Goal: Communication & Community: Answer question/provide support

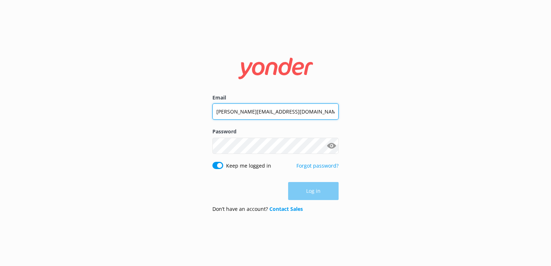
click at [262, 117] on input "[PERSON_NAME][EMAIL_ADDRESS][DOMAIN_NAME]" at bounding box center [275, 112] width 126 height 16
click at [259, 107] on input "[PERSON_NAME][EMAIL_ADDRESS][DOMAIN_NAME]" at bounding box center [275, 111] width 126 height 16
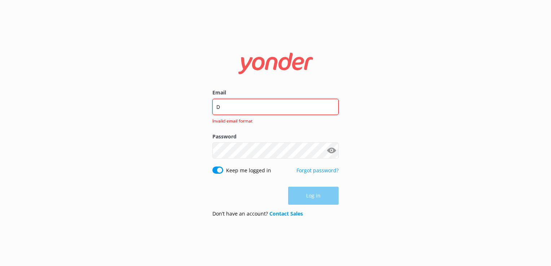
type input "[EMAIL_ADDRESS][DOMAIN_NAME]"
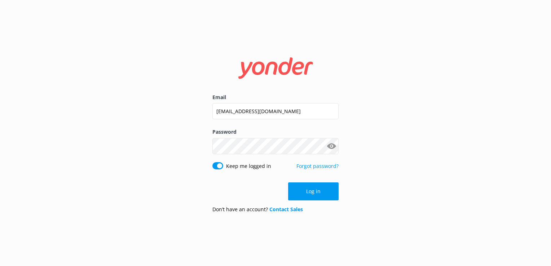
click at [248, 136] on label "Password" at bounding box center [275, 132] width 126 height 8
click button "Log in" at bounding box center [313, 192] width 51 height 18
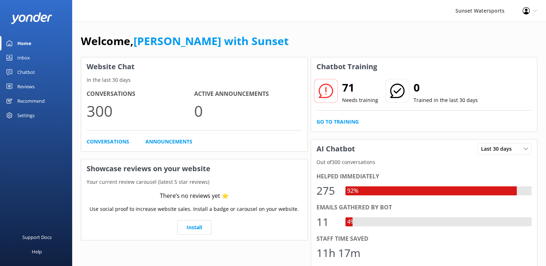
click at [18, 55] on div "Inbox" at bounding box center [23, 58] width 13 height 14
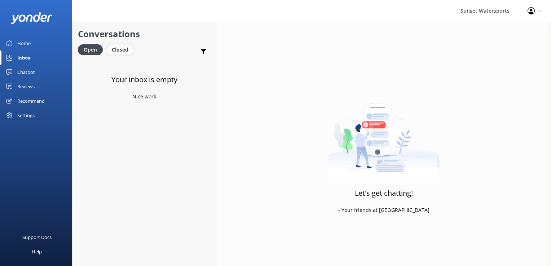
click at [113, 48] on div "Closed" at bounding box center [119, 49] width 27 height 11
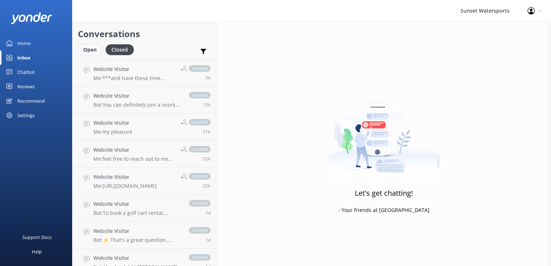
click at [89, 50] on div "Open" at bounding box center [90, 49] width 24 height 11
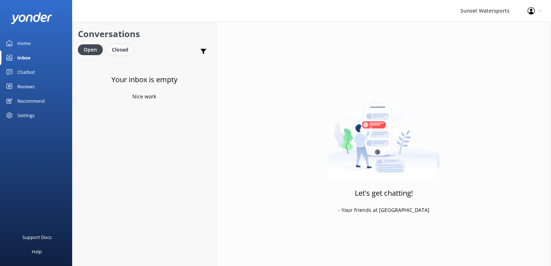
click at [130, 49] on div "Closed" at bounding box center [119, 49] width 27 height 11
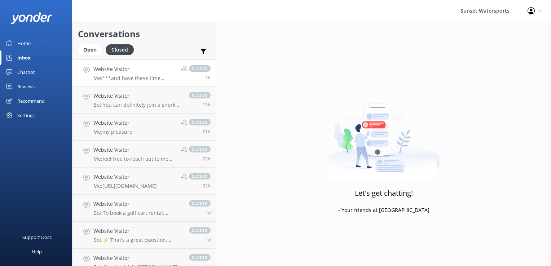
click at [151, 84] on link "Website Visitor Me: ***and have these time sensitive codes handy, to use on tha…" at bounding box center [145, 73] width 144 height 27
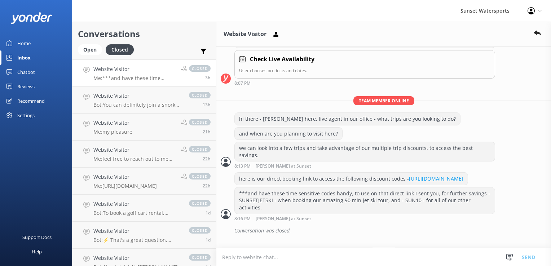
scroll to position [385, 0]
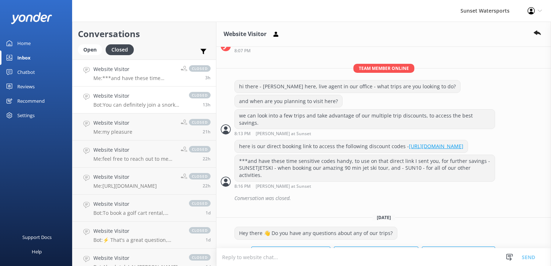
click at [120, 103] on p "Bot: You can definitely join a snorkel trip without snorkeling! Just enjoy the …" at bounding box center [137, 105] width 88 height 6
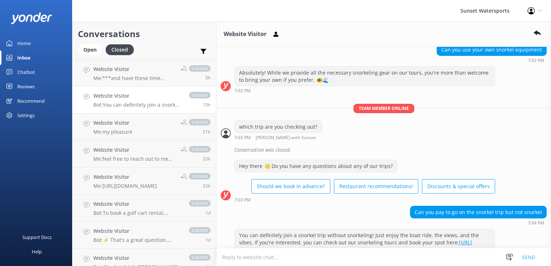
scroll to position [131, 0]
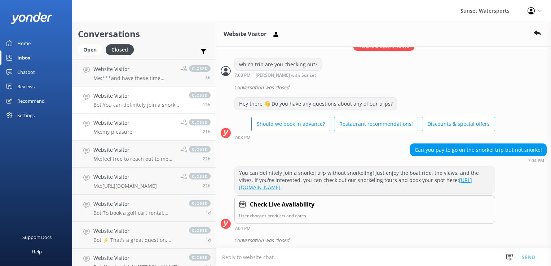
click at [101, 135] on p "Me: my pleasure" at bounding box center [112, 132] width 39 height 6
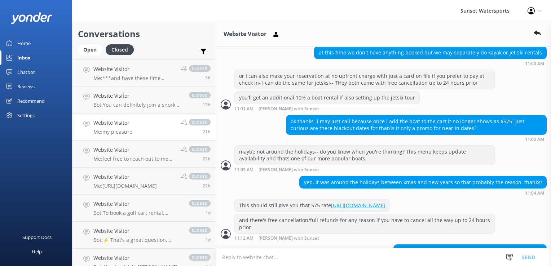
scroll to position [350, 0]
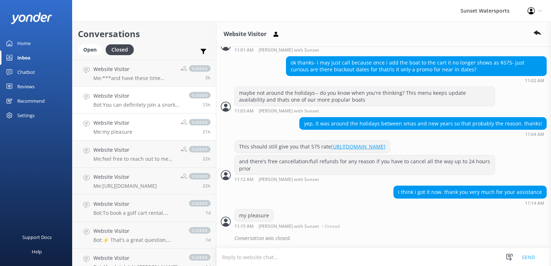
click at [107, 98] on h4 "Website Visitor" at bounding box center [137, 96] width 88 height 8
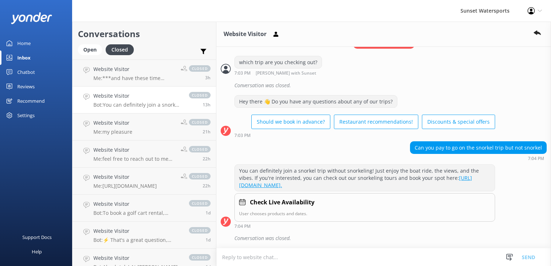
scroll to position [132, 0]
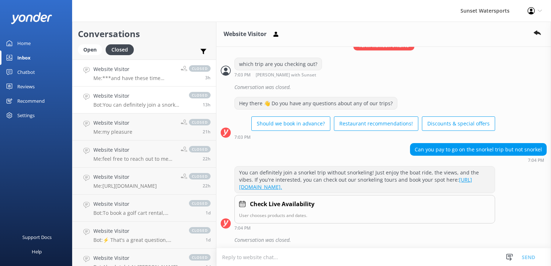
click at [119, 67] on h4 "Website Visitor" at bounding box center [134, 69] width 82 height 8
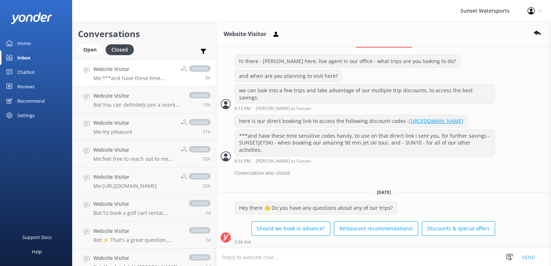
scroll to position [421, 0]
click at [455, 176] on div "Conversation was closed." at bounding box center [390, 173] width 312 height 12
click at [91, 48] on div "Open" at bounding box center [90, 49] width 24 height 11
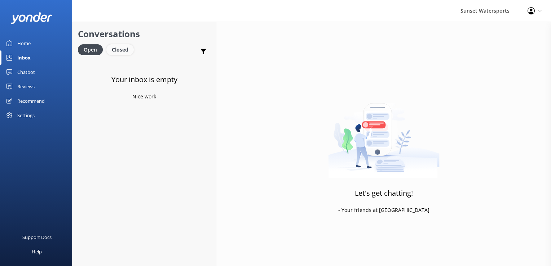
click at [121, 45] on div "Closed" at bounding box center [119, 49] width 27 height 11
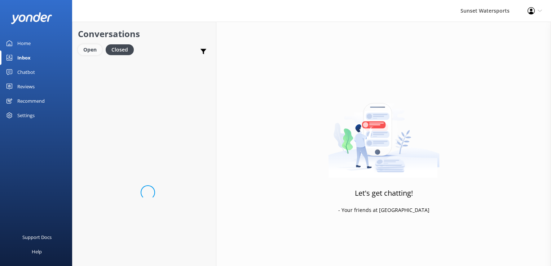
click at [92, 50] on div "Open" at bounding box center [90, 49] width 24 height 11
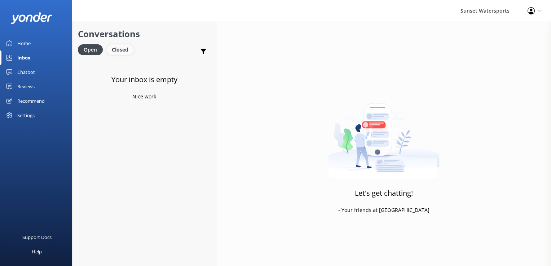
click at [111, 51] on div "Closed" at bounding box center [119, 49] width 27 height 11
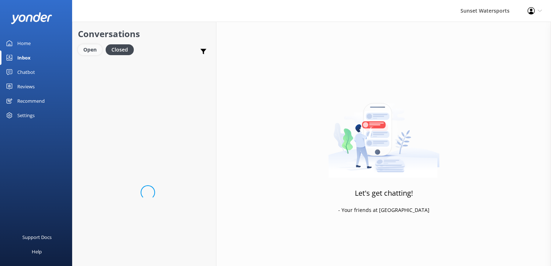
click at [93, 51] on div "Open" at bounding box center [90, 49] width 24 height 11
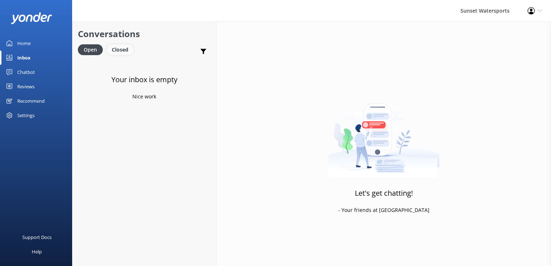
click at [112, 51] on div "Closed" at bounding box center [119, 49] width 27 height 11
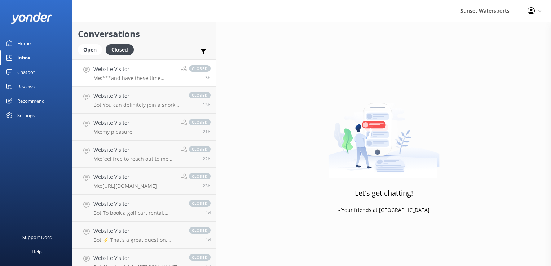
click at [133, 70] on h4 "Website Visitor" at bounding box center [134, 69] width 82 height 8
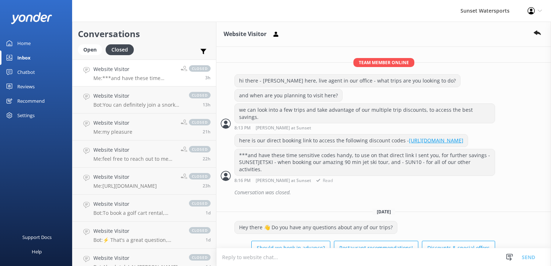
scroll to position [421, 0]
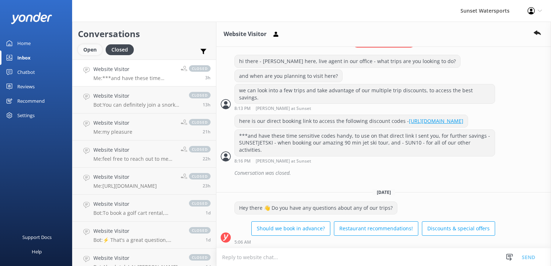
click at [97, 49] on div "Open" at bounding box center [90, 49] width 24 height 11
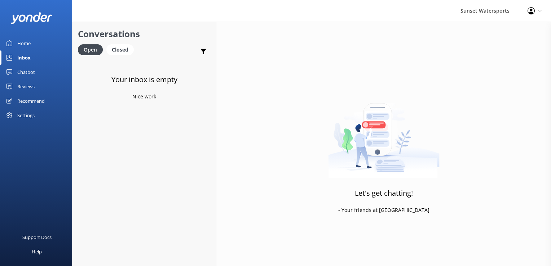
click at [114, 41] on h2 "Conversations" at bounding box center [144, 34] width 133 height 14
click at [116, 51] on div "Closed" at bounding box center [119, 49] width 27 height 11
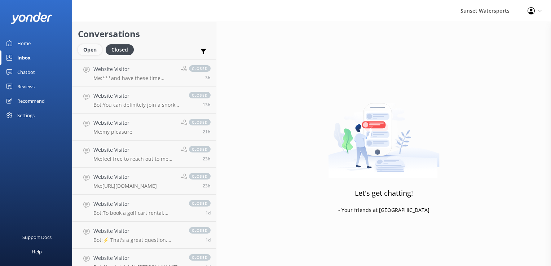
click at [90, 49] on div "Open" at bounding box center [90, 49] width 24 height 11
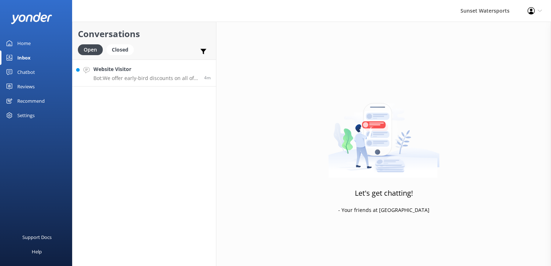
click at [132, 79] on p "Bot: We offer early-bird discounts on all of our morning trips! Plus, when you …" at bounding box center [145, 78] width 105 height 6
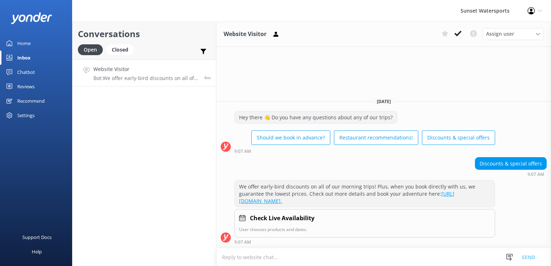
click at [313, 262] on textarea at bounding box center [383, 258] width 335 height 18
type textarea "w"
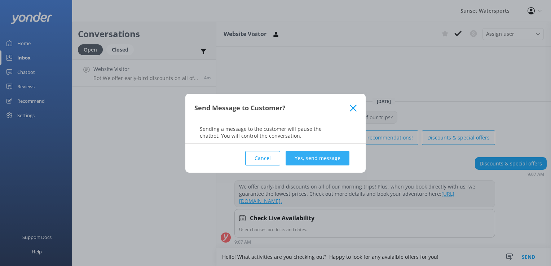
type textarea "Hello! What activities are you checking out? Happy to look for any avaialble of…"
click at [321, 155] on button "Yes, send message" at bounding box center [318, 158] width 64 height 14
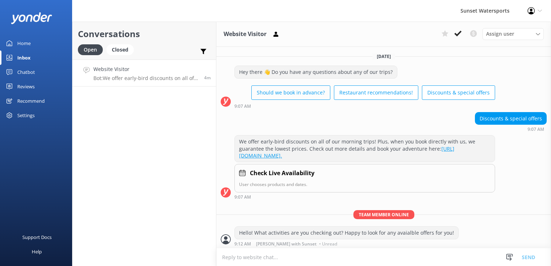
scroll to position [0, 0]
drag, startPoint x: 172, startPoint y: 122, endPoint x: 164, endPoint y: 77, distance: 46.0
click at [172, 122] on div "Conversations Open Closed Important Converted Assigned to me Unassigned SMS Web…" at bounding box center [144, 144] width 144 height 245
click at [167, 133] on div "Conversations Open Closed Important Converted Assigned to me Unassigned SMS Web…" at bounding box center [144, 144] width 144 height 245
click at [248, 255] on textarea at bounding box center [383, 258] width 335 height 18
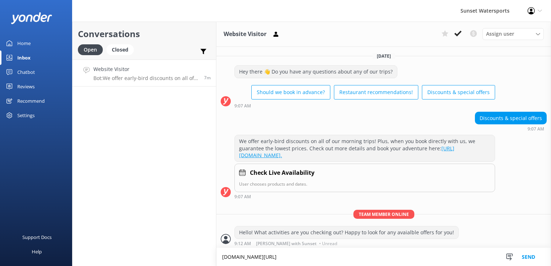
type textarea "[DOMAIN_NAME][URL]"
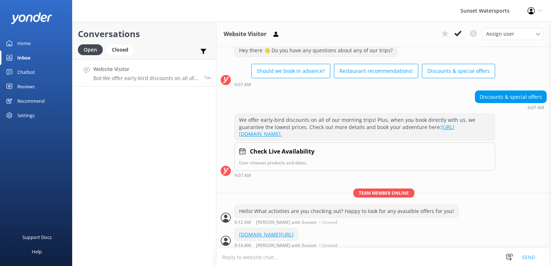
scroll to position [23, 0]
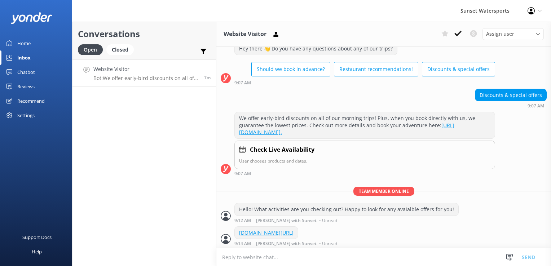
click at [254, 254] on textarea at bounding box center [383, 258] width 335 height 18
type textarea "[DOMAIN_NAME][URL]"
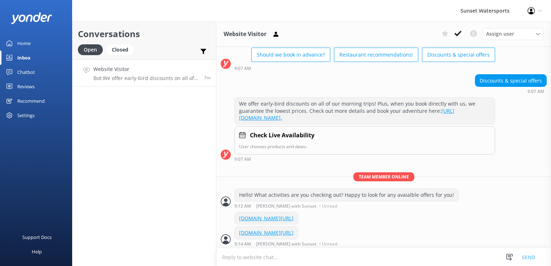
click at [105, 49] on link "Open" at bounding box center [92, 49] width 28 height 8
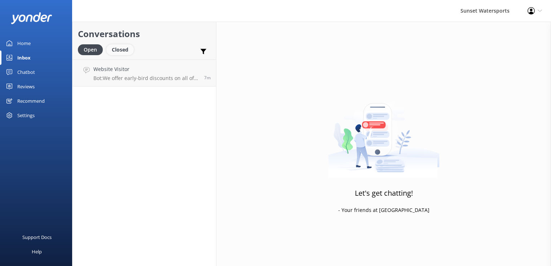
click at [111, 47] on div "Closed" at bounding box center [119, 49] width 27 height 11
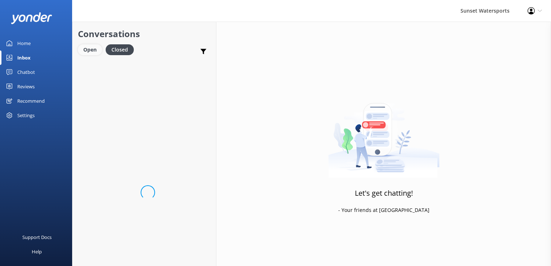
click at [100, 51] on div "Open" at bounding box center [90, 49] width 24 height 11
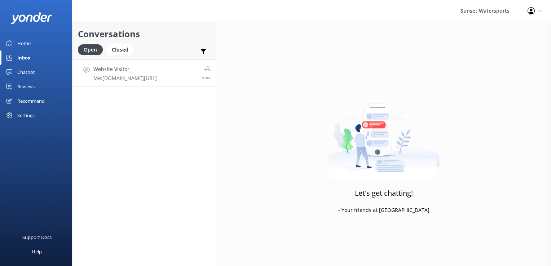
click at [116, 83] on link "Website Visitor Me: [DOMAIN_NAME][URL] now" at bounding box center [145, 73] width 144 height 27
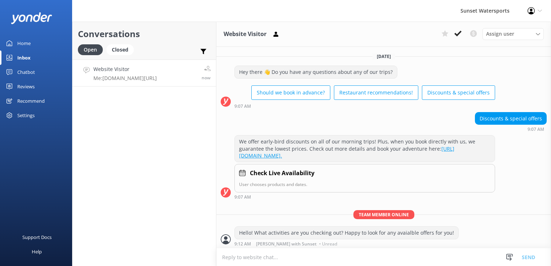
scroll to position [38, 0]
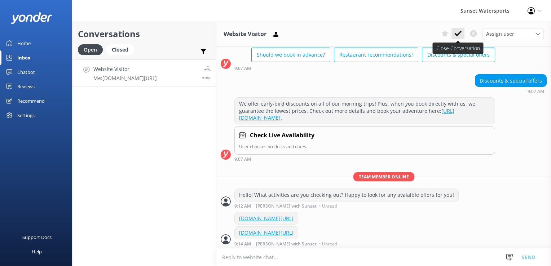
click at [459, 31] on icon at bounding box center [458, 33] width 7 height 7
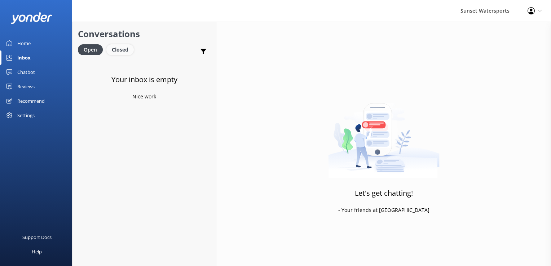
click at [124, 51] on div "Closed" at bounding box center [119, 49] width 27 height 11
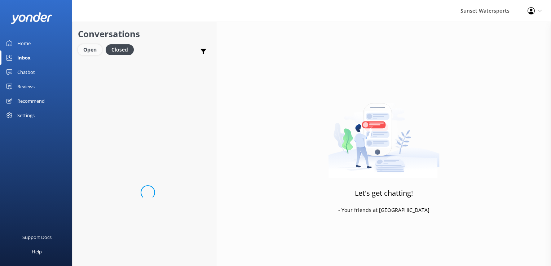
click at [99, 51] on div "Open" at bounding box center [90, 49] width 24 height 11
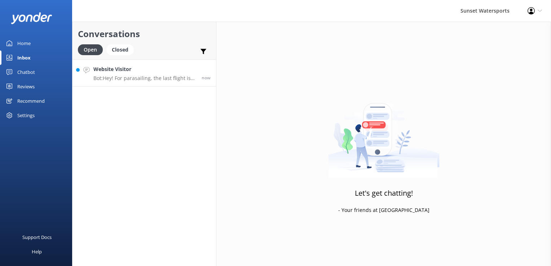
click at [123, 74] on div "Website Visitor Bot: Hey! For parasailing, the last flight is at 6:00 PM. For t…" at bounding box center [144, 73] width 103 height 16
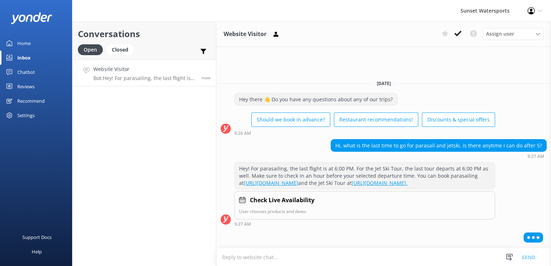
click at [260, 259] on textarea at bounding box center [383, 258] width 335 height 18
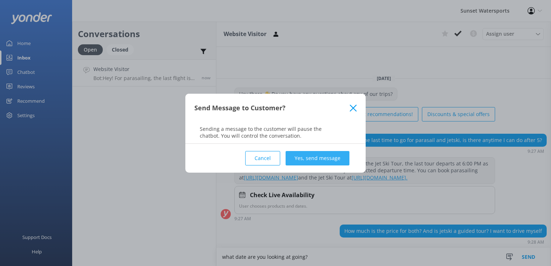
type textarea "what date are you looking at going?"
click at [336, 159] on button "Yes, send message" at bounding box center [318, 158] width 64 height 14
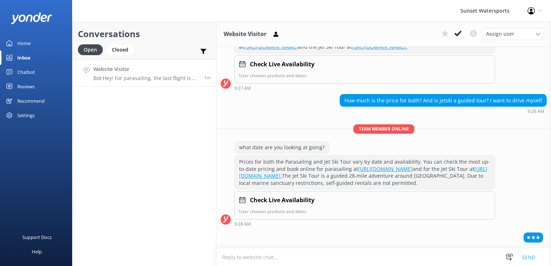
scroll to position [149, 0]
click at [247, 258] on textarea at bounding box center [383, 258] width 335 height 18
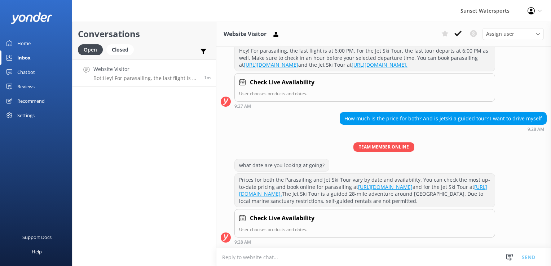
scroll to position [132, 0]
click at [238, 262] on textarea at bounding box center [383, 258] width 335 height 18
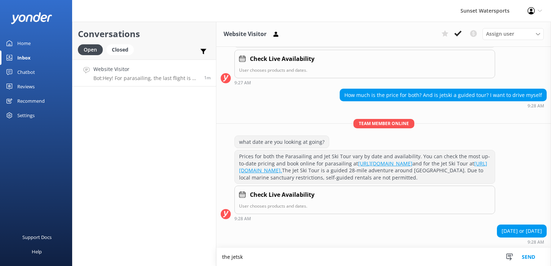
scroll to position [155, 0]
type textarea "the jetski is a guided tour, and yes - you drive your own jetski following our …"
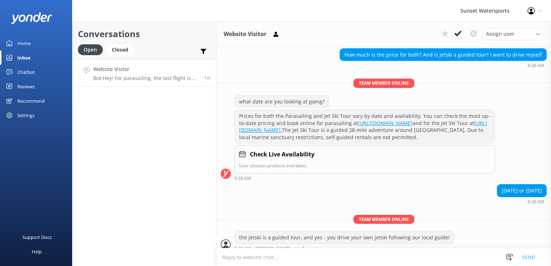
scroll to position [202, 0]
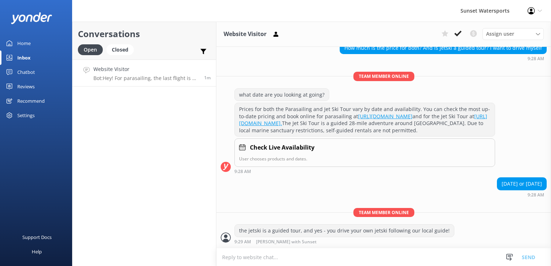
click at [247, 260] on textarea at bounding box center [383, 258] width 335 height 18
type textarea "last jetski tour of the day goes out 4:00, parasail last departure is 5:00"
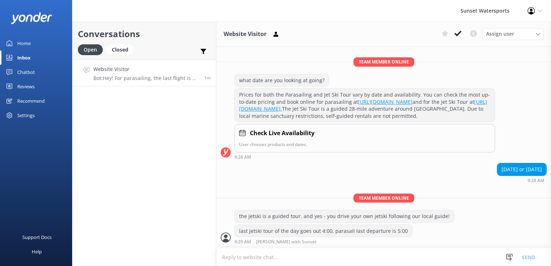
click at [258, 255] on textarea at bounding box center [383, 258] width 335 height 18
click at [157, 193] on div "Conversations Open Closed Important Converted Assigned to me Unassigned SMS Web…" at bounding box center [144, 144] width 144 height 245
click at [305, 262] on textarea at bounding box center [383, 258] width 335 height 18
drag, startPoint x: 299, startPoint y: 262, endPoint x: 297, endPoint y: 266, distance: 4.7
click at [299, 262] on textarea at bounding box center [383, 258] width 335 height 18
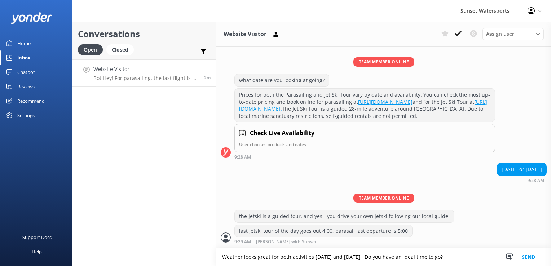
type textarea "Weather looks great for both activities [DATE] and [DATE]! Do you have an ideal…"
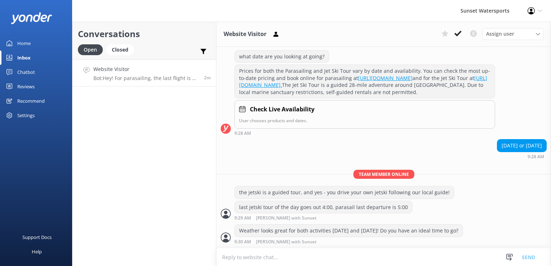
scroll to position [240, 0]
click at [246, 260] on textarea at bounding box center [383, 258] width 335 height 18
type textarea "[DOMAIN_NAME][URL]"
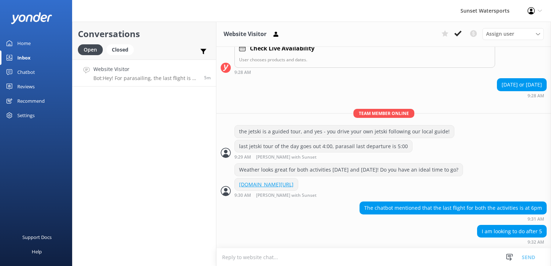
scroll to position [301, 0]
click at [301, 266] on textarea at bounding box center [383, 258] width 335 height 18
type textarea "unfortunately the chat bot is not always 100% accurate- the 6:00 departures are…"
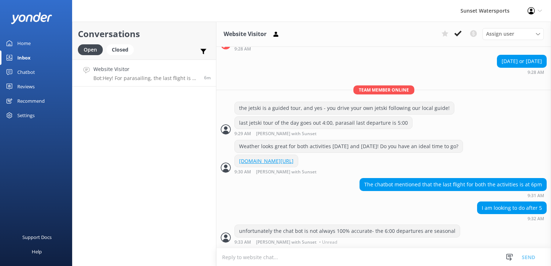
scroll to position [324, 0]
click at [376, 253] on textarea at bounding box center [383, 258] width 335 height 18
type textarea "s"
click at [290, 254] on textarea at bounding box center [383, 258] width 335 height 18
click at [260, 259] on textarea at bounding box center [383, 258] width 335 height 18
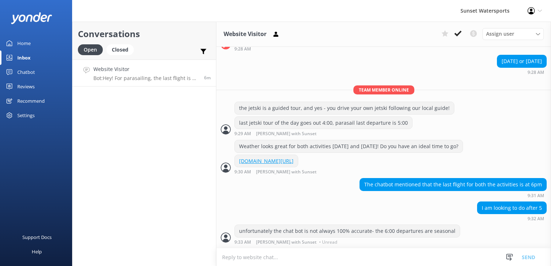
click at [260, 255] on textarea at bounding box center [383, 258] width 335 height 18
click at [248, 262] on textarea at bounding box center [383, 258] width 335 height 18
click at [254, 257] on textarea at bounding box center [383, 258] width 335 height 18
type textarea "only activities after 5:00 currently are sunset cruises"
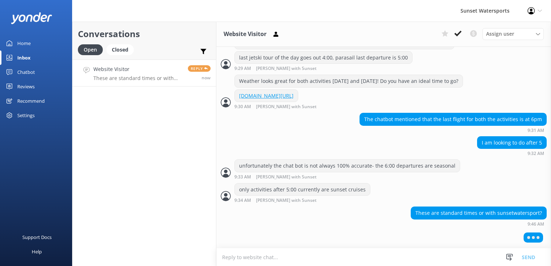
scroll to position [388, 0]
click at [332, 262] on textarea at bounding box center [383, 258] width 335 height 18
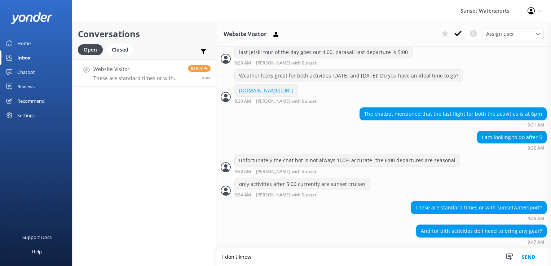
scroll to position [394, 0]
type textarea "I"
type textarea "N"
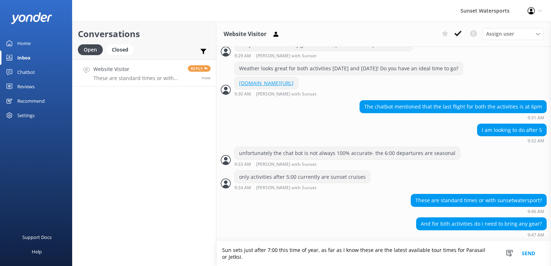
scroll to position [401, 0]
type textarea "Sun sets just after 7:00 this time of year, as far as I know these are the late…"
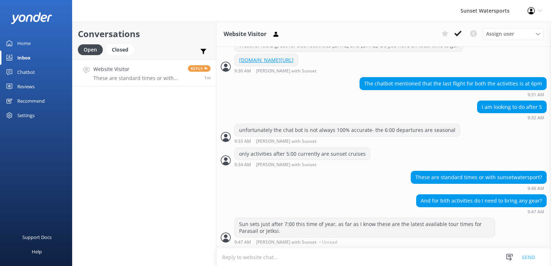
scroll to position [424, 0]
click at [264, 260] on textarea at bounding box center [383, 258] width 335 height 18
type textarea "You don't need to bring any equipment, only a towel, sunscreen"
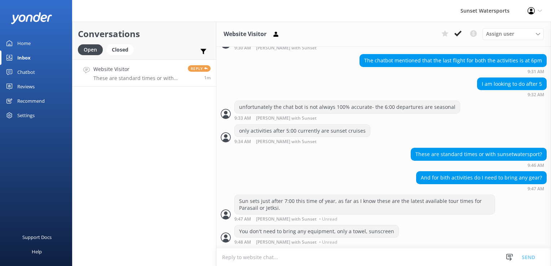
scroll to position [447, 0]
click at [240, 262] on textarea at bounding box center [383, 258] width 335 height 18
type textarea "y"
type textarea "t"
paste textarea "[URL][DOMAIN_NAME]"
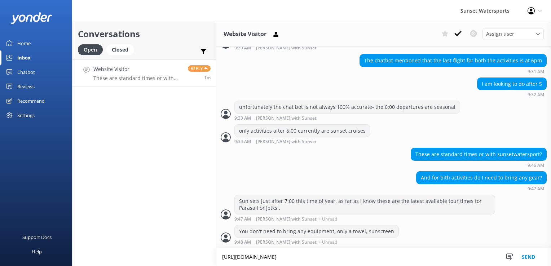
type textarea "[URL][DOMAIN_NAME]"
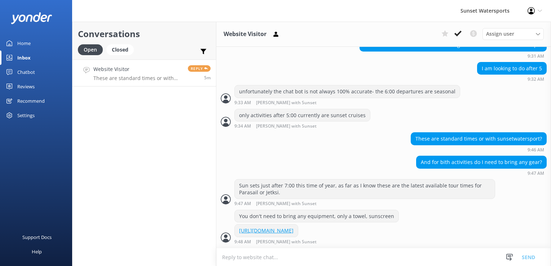
scroll to position [462, 0]
click at [289, 259] on textarea at bounding box center [383, 258] width 335 height 18
type textarea "W"
click at [300, 257] on textarea at bounding box center [383, 258] width 335 height 18
type textarea "i"
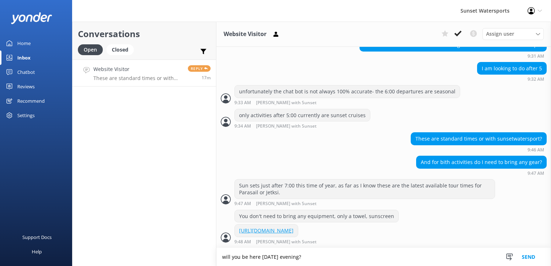
type textarea "will you be here [DATE] evening?"
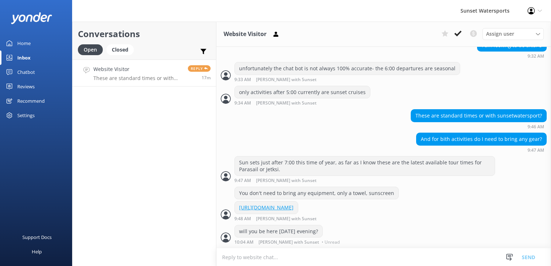
scroll to position [486, 0]
click at [193, 75] on p "Bot: Yes, all of our large boats, including the one used for the Sandbar & Kaya…" at bounding box center [144, 78] width 103 height 6
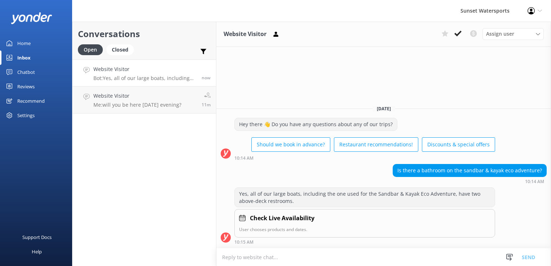
click at [283, 262] on textarea at bounding box center [383, 258] width 335 height 18
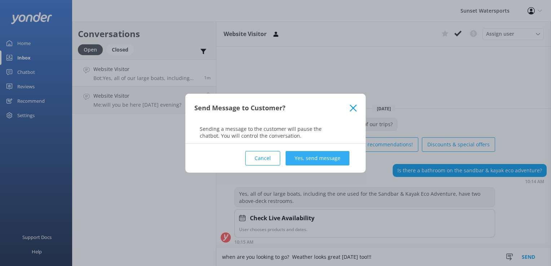
type textarea "when are you looking to go? Weather looks great [DATE] too!!!"
click at [322, 159] on button "Yes, send message" at bounding box center [318, 158] width 64 height 14
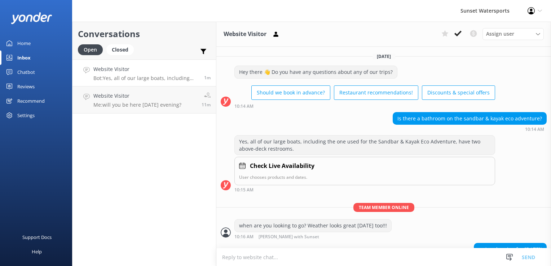
scroll to position [17, 0]
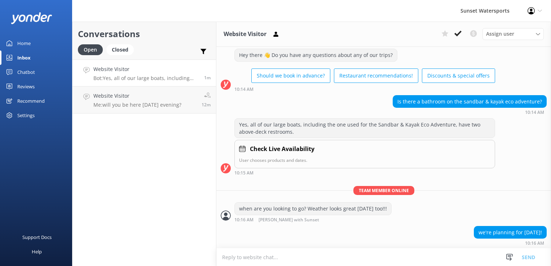
click at [250, 259] on textarea at bounding box center [383, 258] width 335 height 18
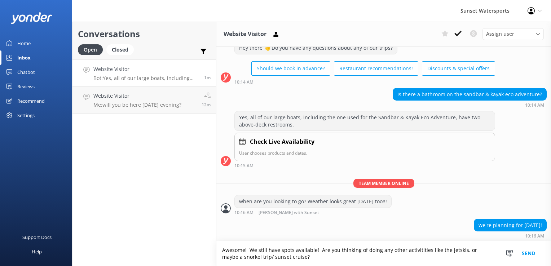
type textarea "Awesome! We still have spots available! Are you thinking of doing any other act…"
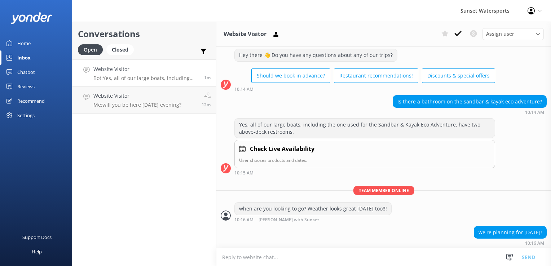
click at [257, 259] on textarea at bounding box center [383, 258] width 335 height 18
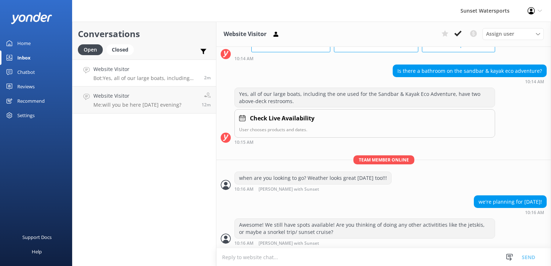
click at [237, 256] on textarea at bounding box center [383, 258] width 335 height 18
paste textarea "[URL][DOMAIN_NAME]"
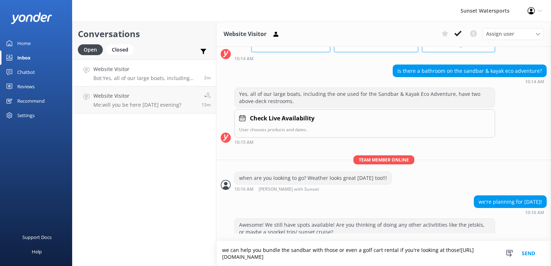
type textarea "we can help you bundle the sandbar with those or even a golf cart rental if you…"
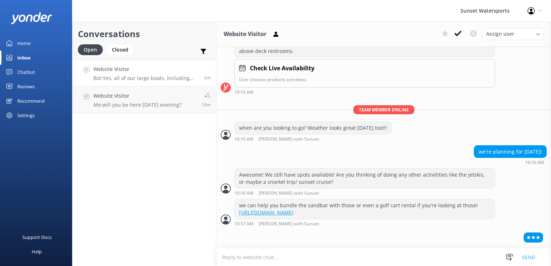
scroll to position [85, 0]
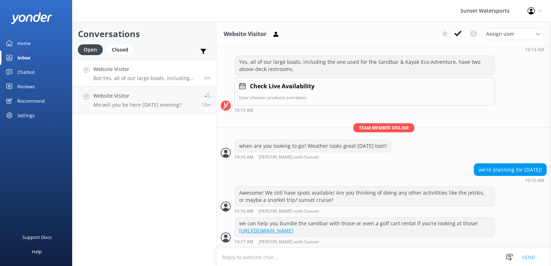
click at [286, 258] on textarea at bounding box center [383, 258] width 335 height 18
click at [283, 261] on textarea at bounding box center [383, 258] width 335 height 18
type textarea "weather also looks great for [DATE] too by the way! Mid 80's and only partly cl…"
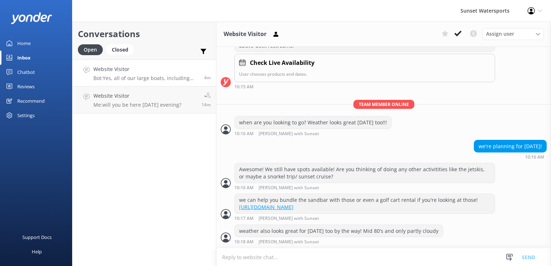
click at [273, 253] on textarea at bounding box center [383, 258] width 335 height 18
drag, startPoint x: 260, startPoint y: 257, endPoint x: 233, endPoint y: 259, distance: 26.7
click at [233, 259] on textarea "and on the [PERSON_NAME]" at bounding box center [383, 257] width 335 height 18
type textarea "a"
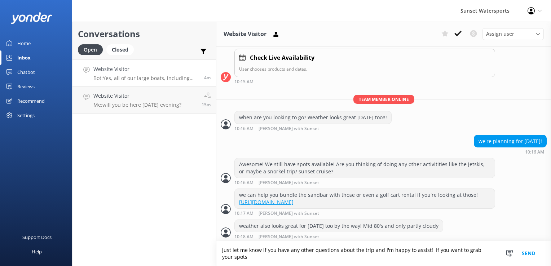
scroll to position [115, 0]
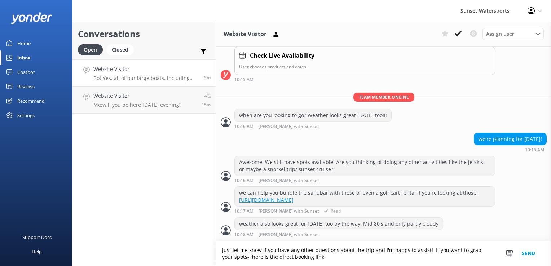
type textarea "just let me know if you have any other questions about the trip and I'm happy t…"
click at [320, 256] on textarea "just let me know if you have any other questions about the trip and I'm happy t…" at bounding box center [383, 253] width 335 height 25
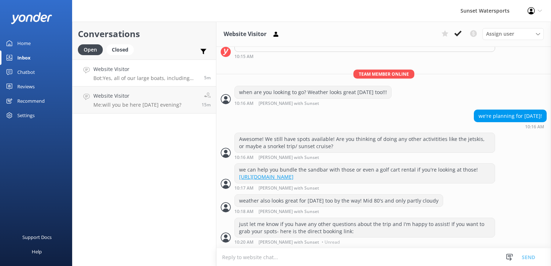
click at [320, 254] on textarea at bounding box center [383, 258] width 335 height 18
paste textarea "[URL][DOMAIN_NAME]"
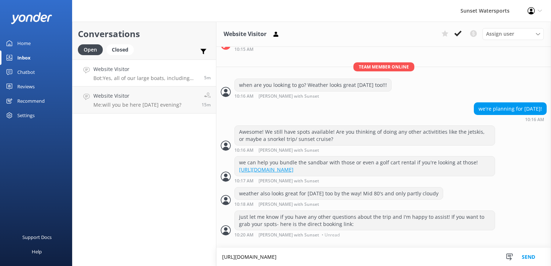
type textarea "[URL][DOMAIN_NAME]"
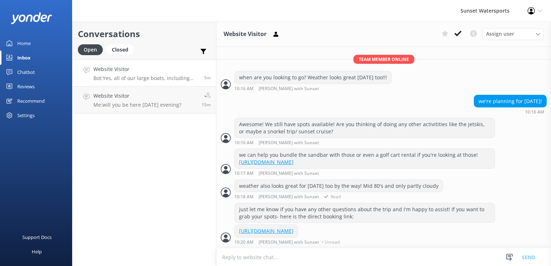
scroll to position [160, 0]
click at [93, 170] on div "Conversations Open Closed Important Converted Assigned to me Unassigned SMS Web…" at bounding box center [144, 144] width 144 height 245
click at [157, 79] on p "Bot: Yes, all of our large boats, including the one used for the Sandbar & Kaya…" at bounding box center [144, 78] width 103 height 6
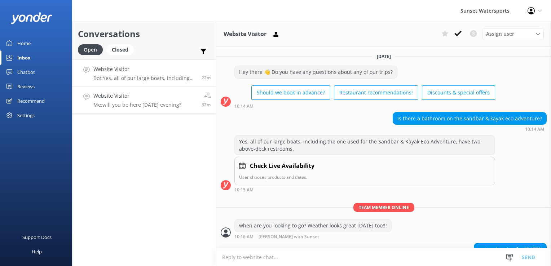
click at [156, 100] on h4 "Website Visitor" at bounding box center [137, 96] width 88 height 8
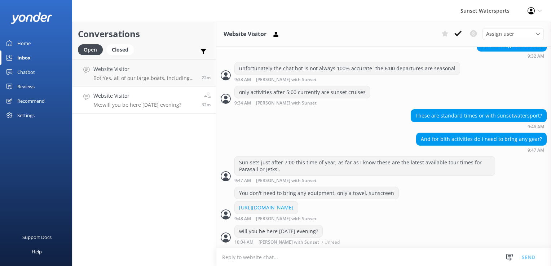
scroll to position [486, 0]
click at [462, 34] on icon at bounding box center [458, 33] width 7 height 7
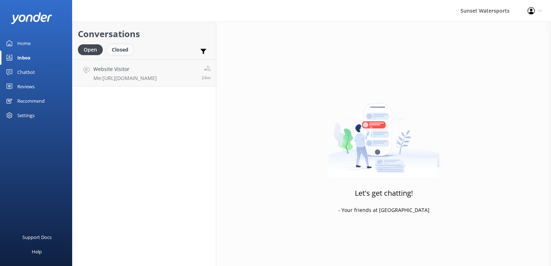
click at [123, 53] on div "Closed" at bounding box center [119, 49] width 27 height 11
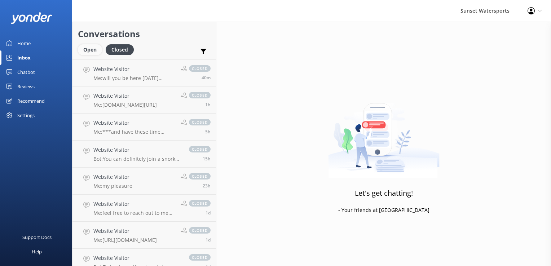
click at [92, 48] on div "Open" at bounding box center [90, 49] width 24 height 11
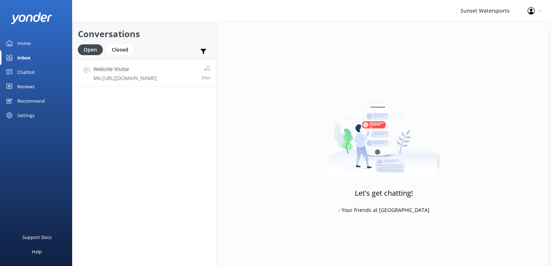
click at [157, 77] on p "Me: [URL][DOMAIN_NAME]" at bounding box center [124, 78] width 63 height 6
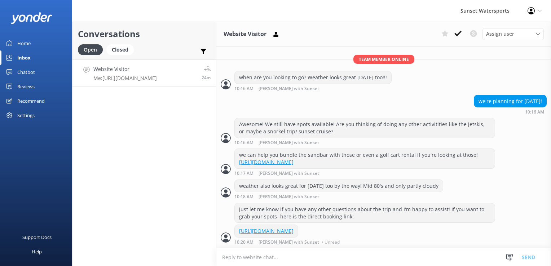
scroll to position [160, 0]
click at [455, 34] on use at bounding box center [458, 34] width 7 height 6
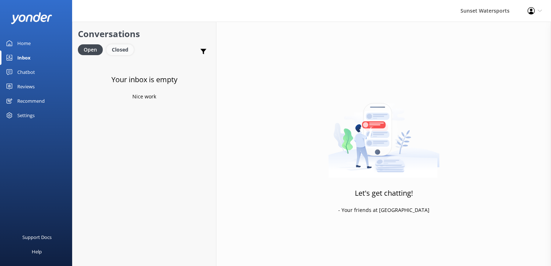
click at [114, 48] on div "Closed" at bounding box center [119, 49] width 27 height 11
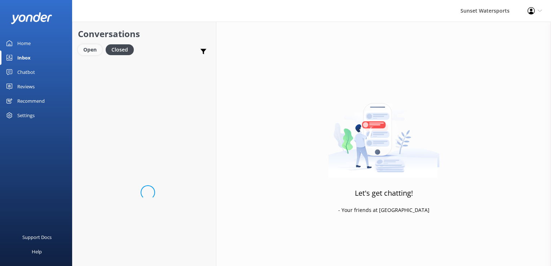
click at [89, 53] on div "Open" at bounding box center [90, 49] width 24 height 11
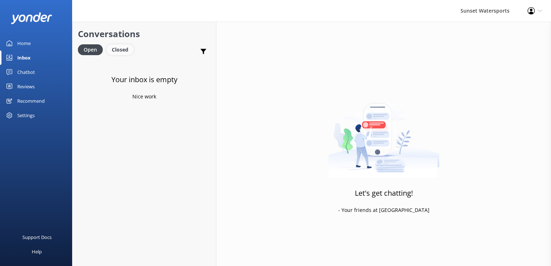
click at [110, 51] on div "Closed" at bounding box center [119, 49] width 27 height 11
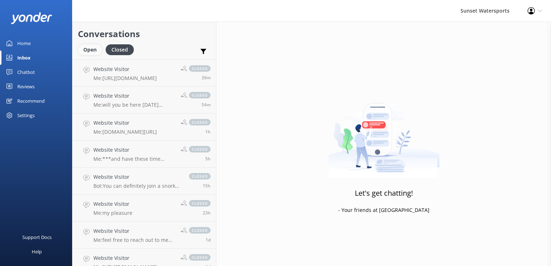
click at [91, 53] on div "Open" at bounding box center [90, 49] width 24 height 11
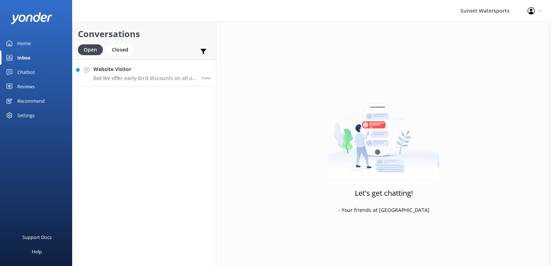
click at [134, 78] on p "Bot: We offer early-bird discounts on all of our morning trips! When you book d…" at bounding box center [144, 78] width 103 height 6
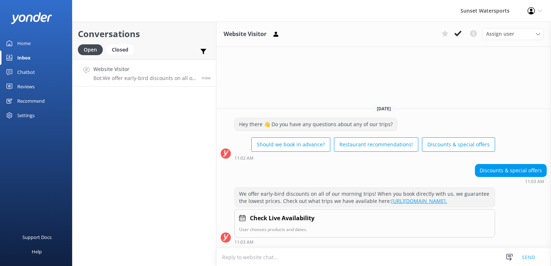
click at [276, 255] on textarea at bounding box center [383, 258] width 335 height 18
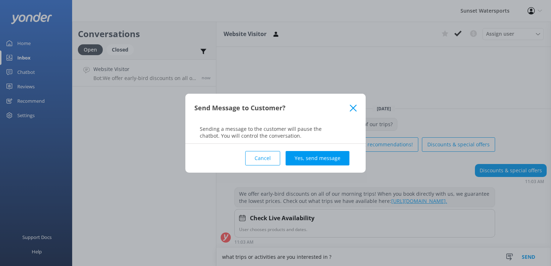
type textarea "what trips or activities are you interested in ?"
click at [343, 167] on div "Cancel Yes, send message" at bounding box center [275, 158] width 162 height 29
click at [346, 158] on button "Yes, send message" at bounding box center [318, 158] width 64 height 14
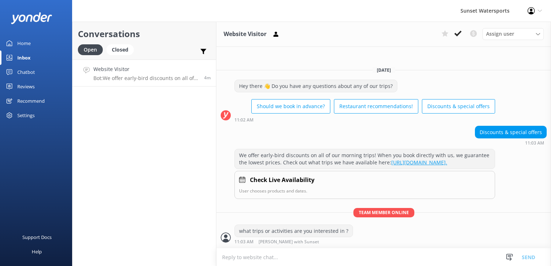
click at [194, 72] on h4 "Website Visitor" at bounding box center [145, 69] width 105 height 8
click at [259, 265] on textarea at bounding box center [383, 258] width 335 height 18
type textarea "[DOMAIN_NAME][URL]"
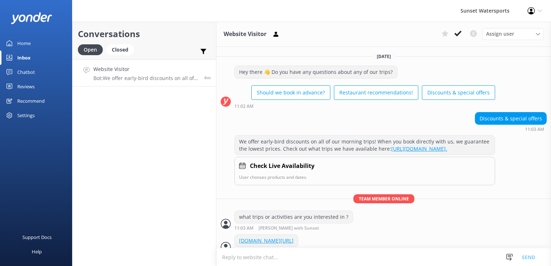
scroll to position [15, 0]
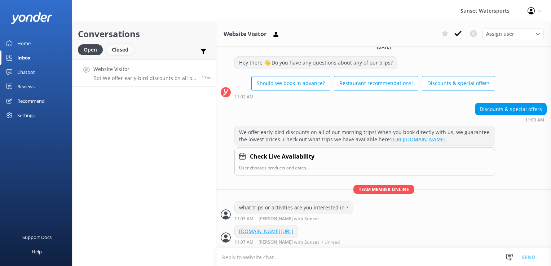
click at [127, 50] on div "Closed" at bounding box center [119, 49] width 27 height 11
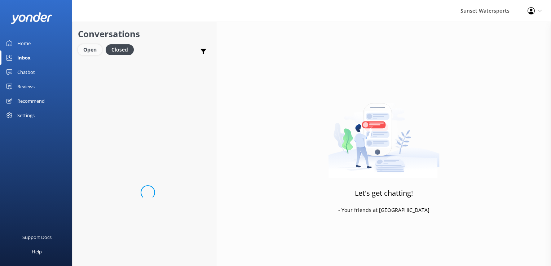
click at [96, 54] on div "Open" at bounding box center [90, 49] width 24 height 11
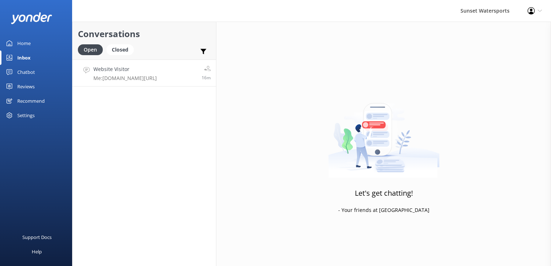
click at [117, 67] on h4 "Website Visitor" at bounding box center [124, 69] width 63 height 8
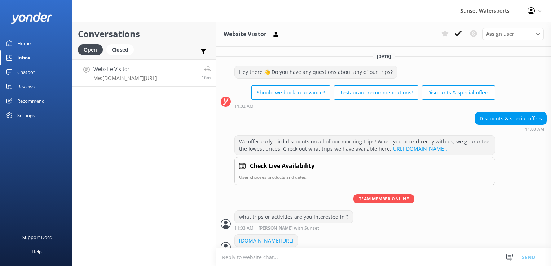
scroll to position [15, 0]
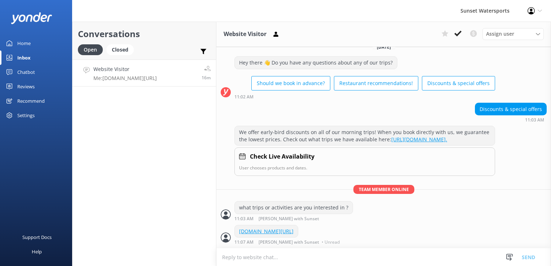
click at [201, 146] on div "Conversations Open Closed Important Converted Assigned to me Unassigned SMS Web…" at bounding box center [144, 144] width 144 height 245
click at [458, 32] on icon at bounding box center [458, 33] width 7 height 7
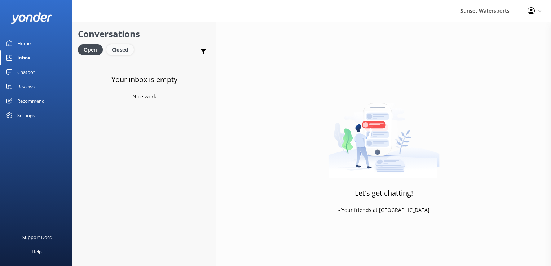
click at [122, 52] on div "Closed" at bounding box center [119, 49] width 27 height 11
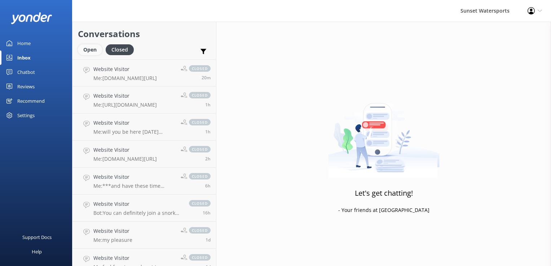
click at [84, 50] on div "Open" at bounding box center [90, 49] width 24 height 11
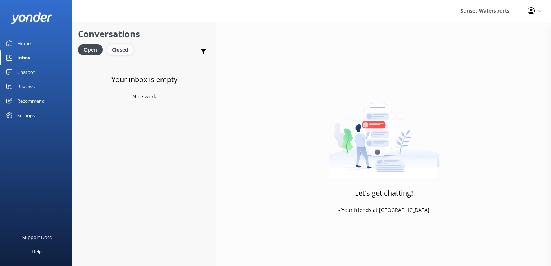
click at [117, 45] on div "Closed" at bounding box center [119, 49] width 27 height 11
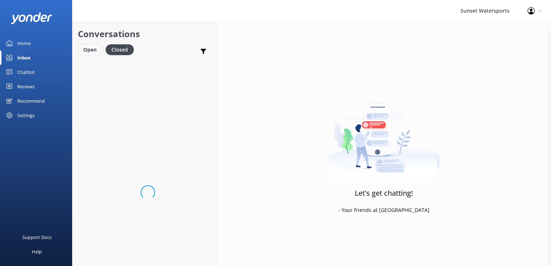
click at [92, 53] on div "Open" at bounding box center [90, 49] width 24 height 11
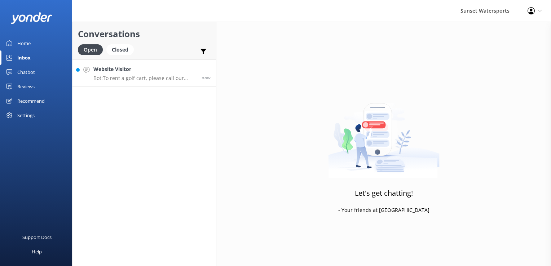
click at [128, 82] on link "Website Visitor Bot: To rent a golf cart, please call our office at [PHONE_NUMB…" at bounding box center [145, 73] width 144 height 27
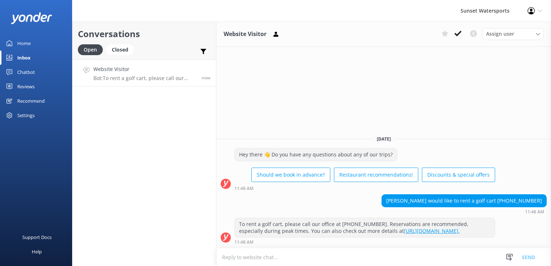
click at [322, 264] on textarea at bounding box center [383, 258] width 335 height 18
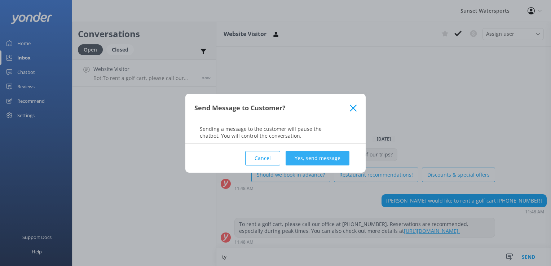
type textarea "ty"
click at [330, 161] on button "Yes, send message" at bounding box center [318, 158] width 64 height 14
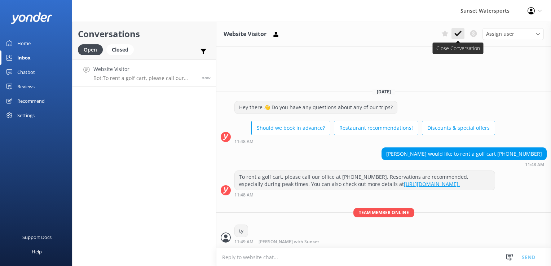
click at [455, 31] on icon at bounding box center [458, 33] width 7 height 7
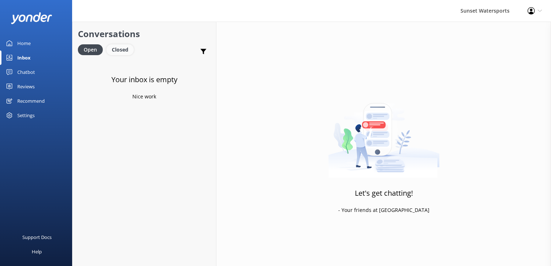
click at [126, 48] on div "Closed" at bounding box center [119, 49] width 27 height 11
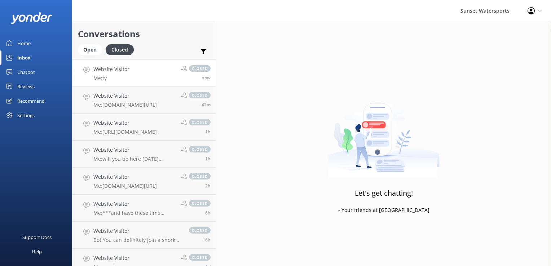
click at [102, 68] on h4 "Website Visitor" at bounding box center [111, 69] width 36 height 8
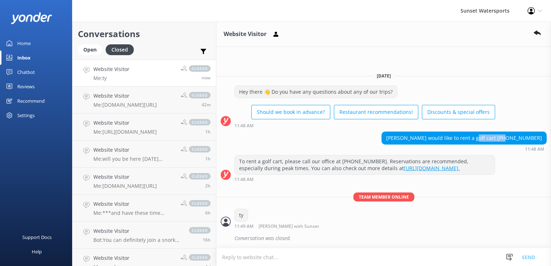
drag, startPoint x: 511, startPoint y: 129, endPoint x: 541, endPoint y: 135, distance: 30.8
click at [541, 135] on div "[PERSON_NAME] would like to rent a golf cart [PHONE_NUMBER]" at bounding box center [464, 138] width 164 height 12
drag, startPoint x: 541, startPoint y: 135, endPoint x: 530, endPoint y: 129, distance: 13.2
copy div "[PHONE_NUMBER]"
click at [82, 48] on div "Open" at bounding box center [90, 49] width 24 height 11
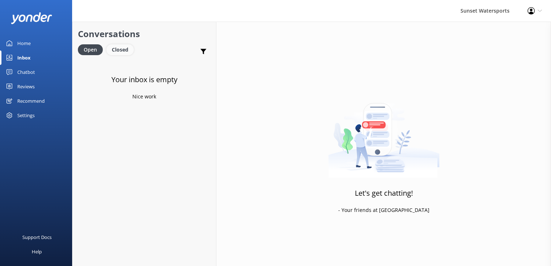
click at [128, 50] on div "Closed" at bounding box center [119, 49] width 27 height 11
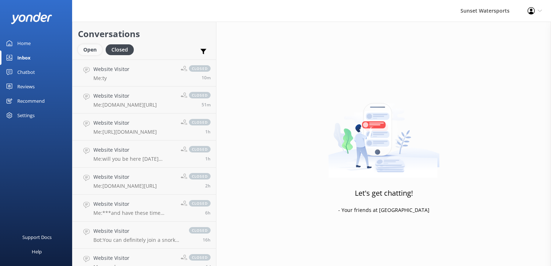
click at [93, 51] on div "Open" at bounding box center [90, 49] width 24 height 11
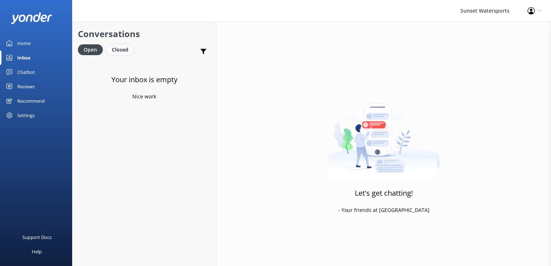
click at [117, 51] on div "Closed" at bounding box center [119, 49] width 27 height 11
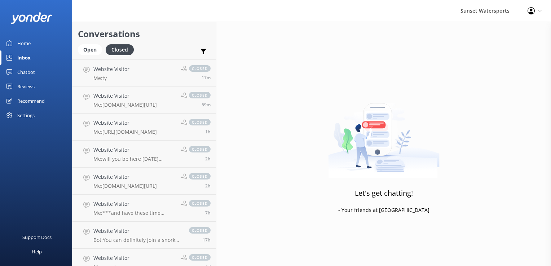
click at [17, 43] on link "Home" at bounding box center [36, 43] width 72 height 14
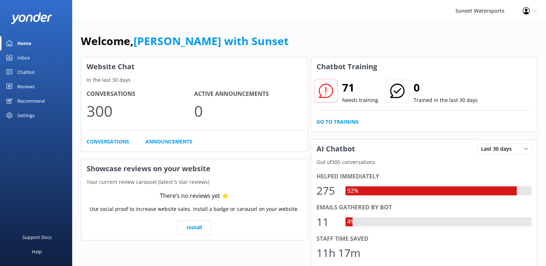
click at [27, 54] on div "Inbox" at bounding box center [23, 58] width 13 height 14
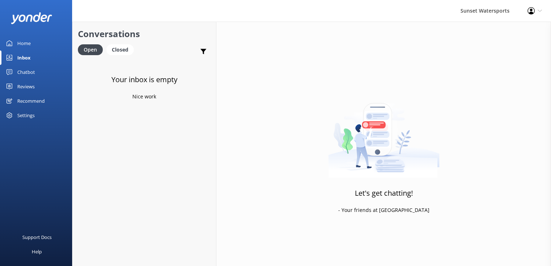
click at [146, 211] on div "Your inbox is empty Nice work" at bounding box center [145, 193] width 144 height 266
click at [162, 73] on h4 "Website Visitor" at bounding box center [144, 69] width 103 height 8
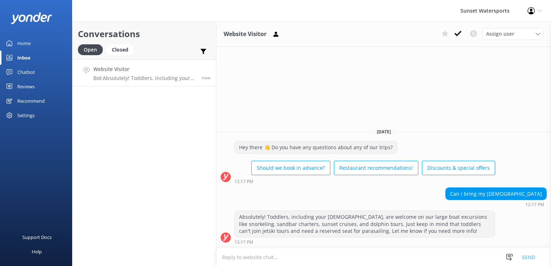
click at [361, 258] on textarea at bounding box center [383, 258] width 335 height 18
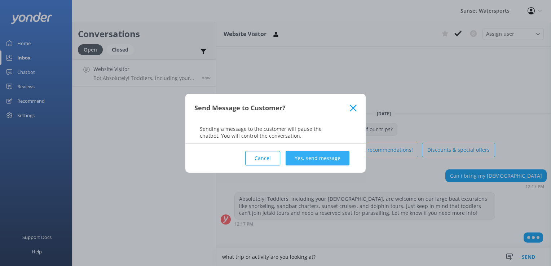
type textarea "what trip or activity are you looking at?"
click at [311, 156] on button "Yes, send message" at bounding box center [318, 158] width 64 height 14
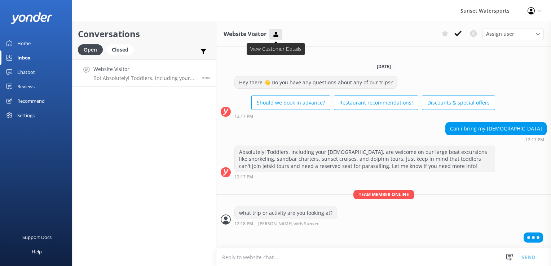
click at [280, 34] on button at bounding box center [275, 34] width 13 height 11
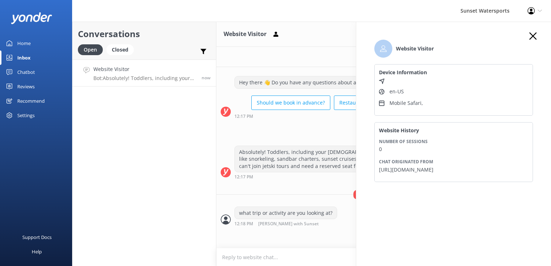
click at [148, 162] on div "Conversations Open Closed Important Converted Assigned to me Unassigned SMS Web…" at bounding box center [144, 144] width 144 height 245
click at [535, 34] on use "button" at bounding box center [533, 35] width 7 height 7
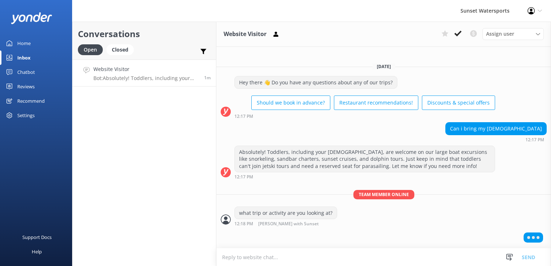
click at [237, 262] on textarea at bounding box center [383, 258] width 335 height 18
paste textarea "[URL][DOMAIN_NAME]"
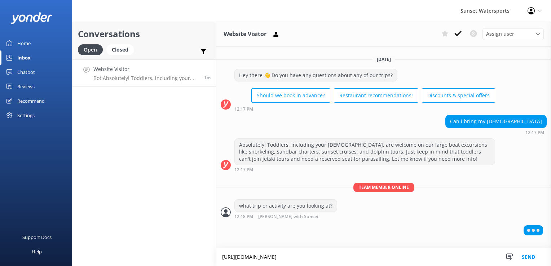
type textarea "[URL][DOMAIN_NAME]"
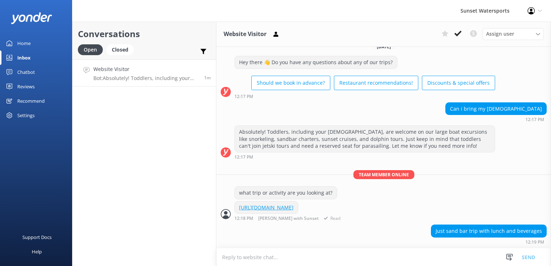
scroll to position [16, 0]
click at [272, 251] on textarea at bounding box center [383, 258] width 335 height 18
type textarea "y"
type textarea "what date would you like to go? I can check to see which versions are avaialble"
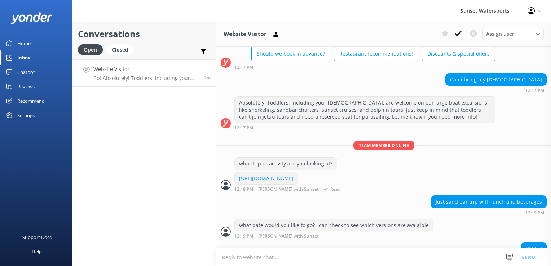
scroll to position [62, 0]
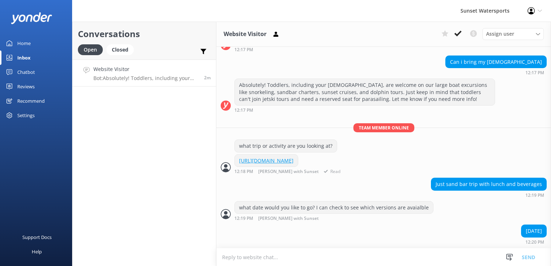
click at [294, 160] on link "[URL][DOMAIN_NAME]" at bounding box center [266, 160] width 54 height 7
click at [255, 266] on html "Sunset Watersports Profile Settings Logout Home Inbox Chatbot Content Products …" at bounding box center [275, 133] width 551 height 266
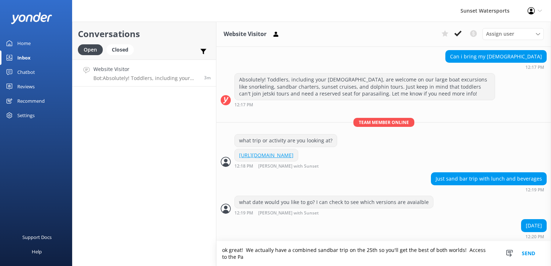
scroll to position [69, 0]
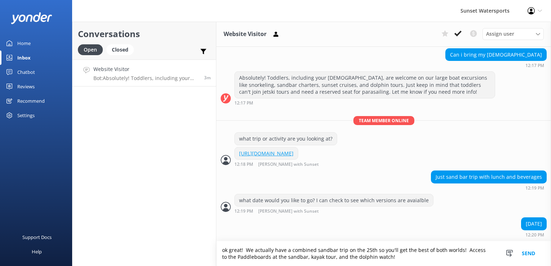
type textarea "ok great! We actually have a combined sandbar trip on the 25th so you'll get th…"
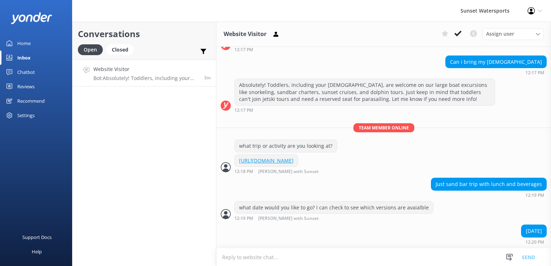
click at [259, 263] on textarea at bounding box center [383, 258] width 335 height 18
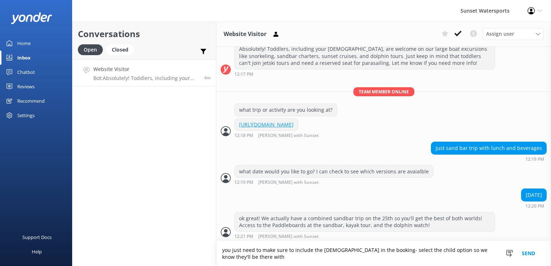
scroll to position [100, 0]
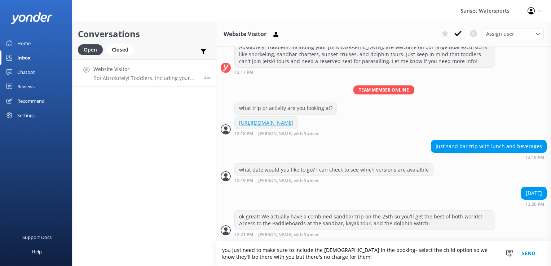
type textarea "you just need to make sure to include the [DEMOGRAPHIC_DATA] in the booking- se…"
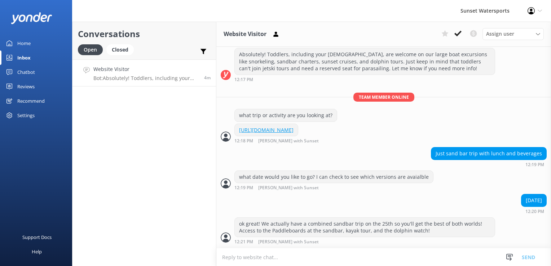
click at [259, 263] on textarea at bounding box center [383, 258] width 335 height 18
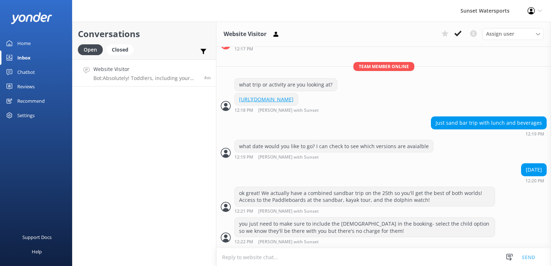
paste textarea "[URL][DOMAIN_NAME]"
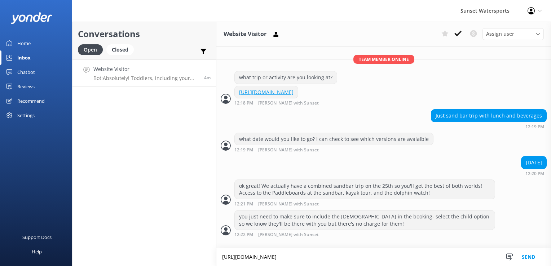
type textarea "[URL][DOMAIN_NAME]"
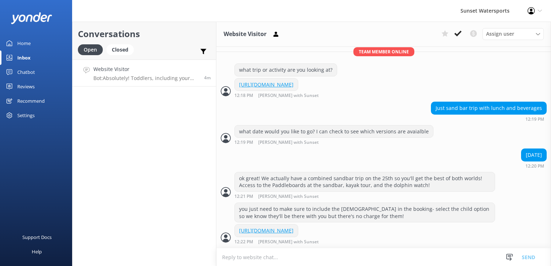
scroll to position [145, 0]
click at [190, 225] on div "Conversations Open Closed Important Converted Assigned to me Unassigned SMS Web…" at bounding box center [144, 144] width 144 height 245
click at [297, 251] on textarea at bounding box center [383, 258] width 335 height 18
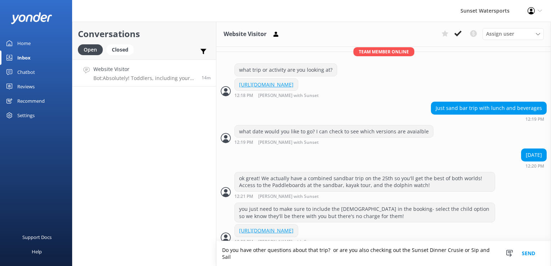
scroll to position [152, 0]
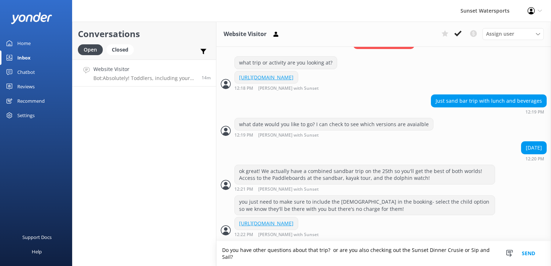
type textarea "Do you have other questions about that trip? or are you also checking out the S…"
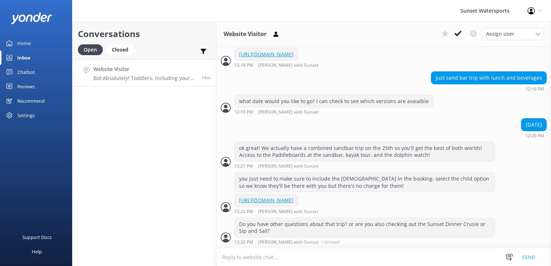
scroll to position [175, 0]
click at [120, 49] on div "Closed" at bounding box center [119, 49] width 27 height 11
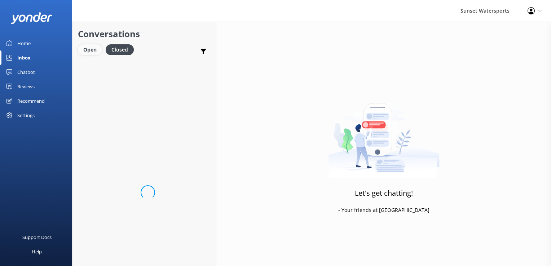
click at [94, 51] on div "Open" at bounding box center [90, 49] width 24 height 11
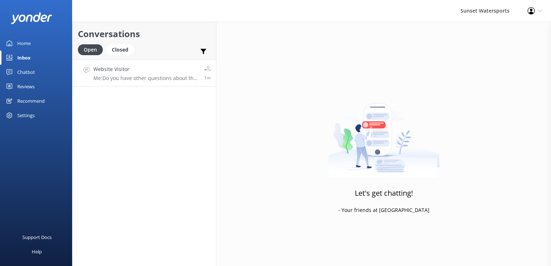
click at [151, 82] on link "Website Visitor Me: Do you have other questions about that trip? or are you als…" at bounding box center [145, 73] width 144 height 27
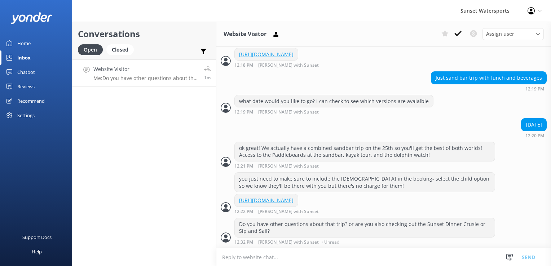
scroll to position [175, 0]
click at [128, 121] on div "Conversations Open Closed Important Converted Assigned to me Unassigned SMS Web…" at bounding box center [144, 144] width 144 height 245
click at [172, 176] on div "Conversations Open Closed Important Converted Assigned to me Unassigned SMS Web…" at bounding box center [144, 144] width 144 height 245
click at [131, 141] on div "Conversations Open Closed Important Converted Assigned to me Unassigned SMS Web…" at bounding box center [144, 144] width 144 height 245
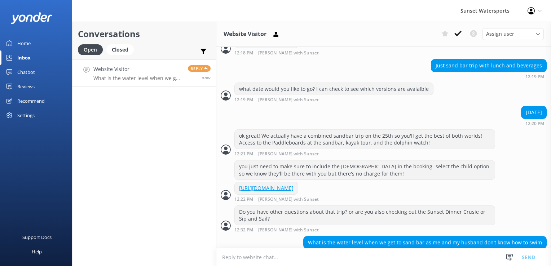
scroll to position [198, 0]
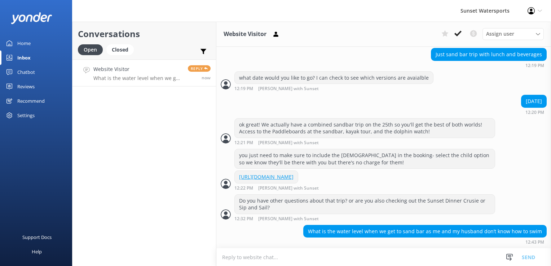
click at [291, 265] on textarea at bounding box center [383, 258] width 335 height 18
type textarea "generally waist deep- it is shallow enough to stand and we have life jackets, f…"
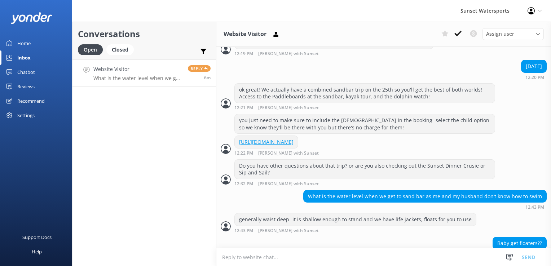
scroll to position [245, 0]
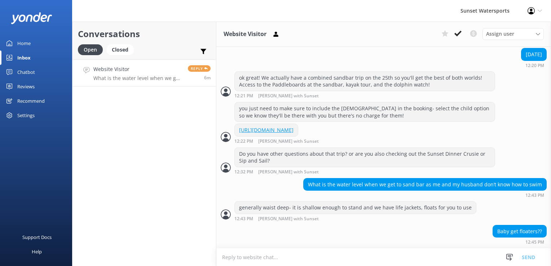
click at [316, 261] on textarea at bounding box center [383, 258] width 335 height 18
type textarea "we have a variety of lilypads, floats, and even the paddleboards to use."
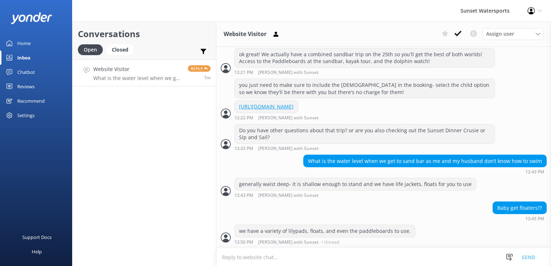
scroll to position [268, 0]
drag, startPoint x: 137, startPoint y: 76, endPoint x: 135, endPoint y: 72, distance: 4.4
click at [137, 76] on p "What is the water level when we get to sand bar as me and my husband don’t know…" at bounding box center [137, 78] width 89 height 6
click at [116, 47] on div "Closed" at bounding box center [119, 49] width 27 height 11
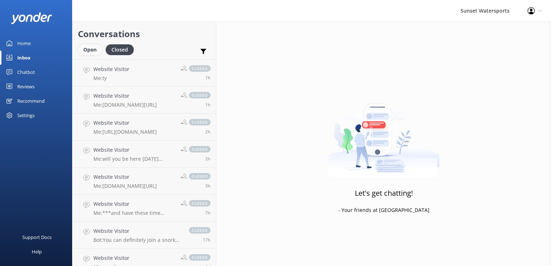
click at [85, 48] on div "Open" at bounding box center [90, 49] width 24 height 11
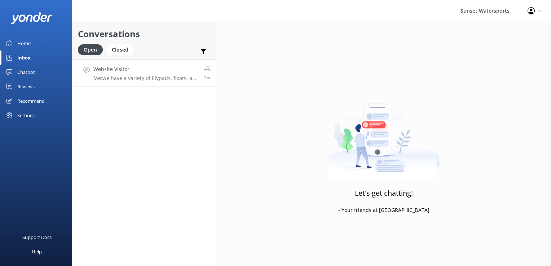
click at [178, 76] on p "Me: we have a variety of lilypads, floats, and even the paddleboards to use." at bounding box center [145, 78] width 105 height 6
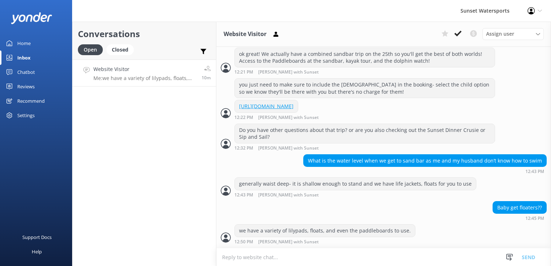
scroll to position [268, 0]
click at [457, 34] on icon at bounding box center [458, 33] width 7 height 7
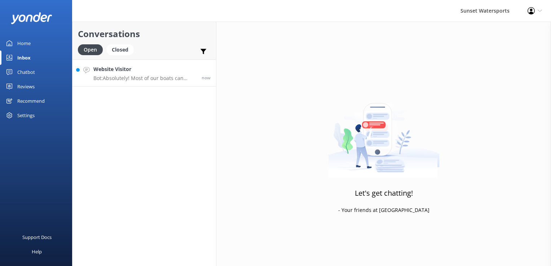
click at [115, 76] on p "Bot: Absolutely! Most of our boats can accommodate a stroller, so you should be…" at bounding box center [144, 78] width 103 height 6
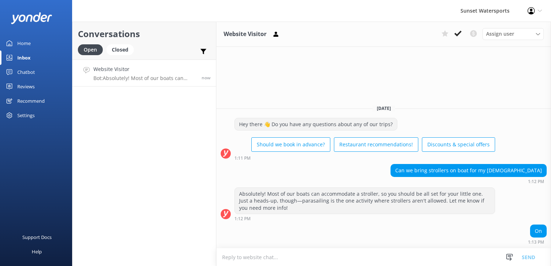
click at [251, 260] on textarea at bounding box center [383, 258] width 335 height 18
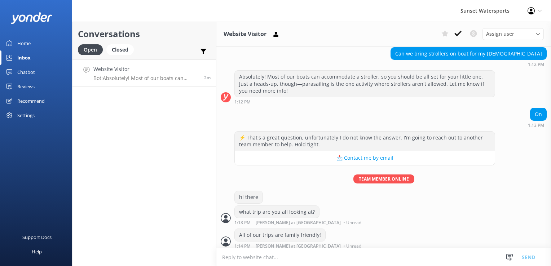
scroll to position [67, 0]
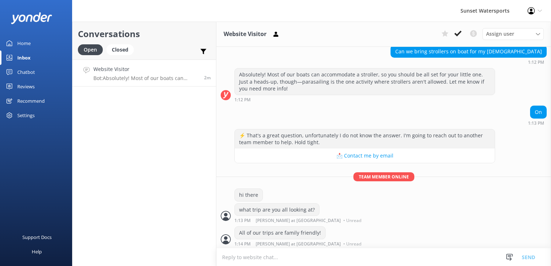
click at [159, 131] on div "Conversations Open Closed Important Converted Assigned to me Unassigned SMS Web…" at bounding box center [144, 144] width 144 height 245
click at [126, 53] on div "Closed" at bounding box center [119, 49] width 27 height 11
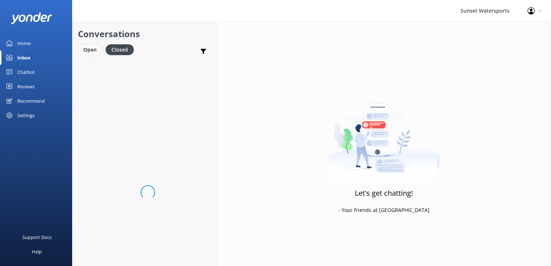
click at [98, 52] on div "Open" at bounding box center [90, 49] width 24 height 11
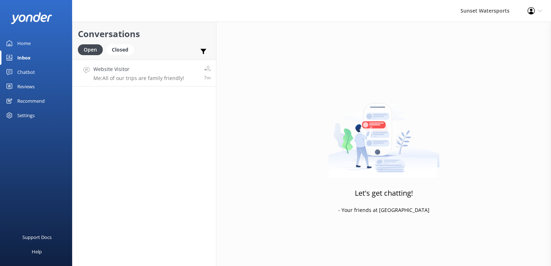
click at [183, 74] on link "Website Visitor Me: All of our trips are family friendly! 7m" at bounding box center [145, 73] width 144 height 27
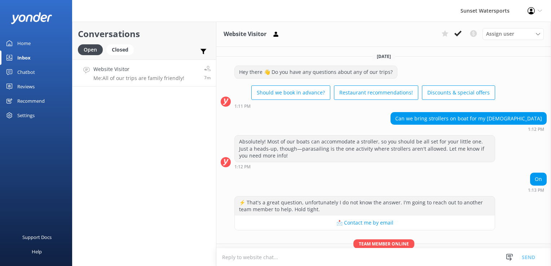
scroll to position [67, 0]
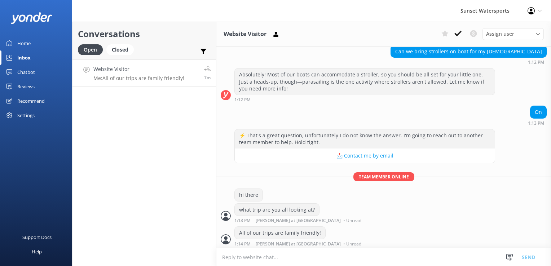
click at [189, 196] on div "Conversations Open Closed Important Converted Assigned to me Unassigned SMS Web…" at bounding box center [144, 144] width 144 height 245
click at [122, 194] on div "Conversations Open Closed Important Converted Assigned to me Unassigned SMS Web…" at bounding box center [144, 144] width 144 height 245
click at [149, 192] on div "Conversations Open Closed Important Converted Assigned to me Unassigned SMS Web…" at bounding box center [144, 144] width 144 height 245
click at [113, 49] on div "Closed" at bounding box center [119, 49] width 27 height 11
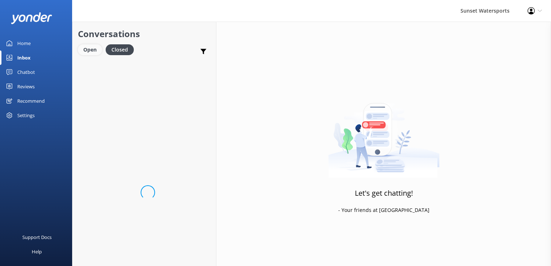
click at [89, 48] on div "Open" at bounding box center [90, 49] width 24 height 11
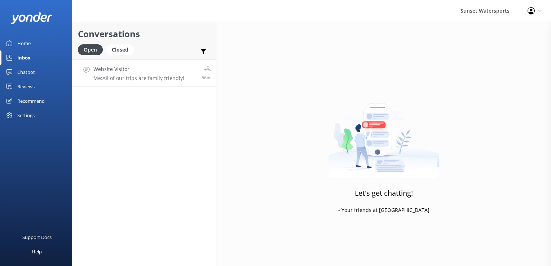
click at [130, 71] on h4 "Website Visitor" at bounding box center [138, 69] width 91 height 8
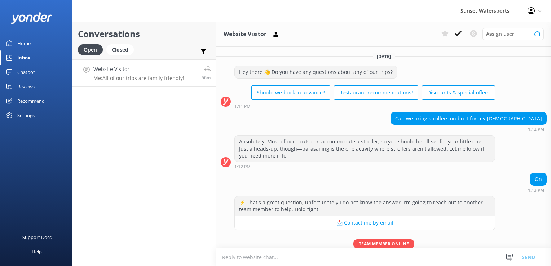
scroll to position [67, 0]
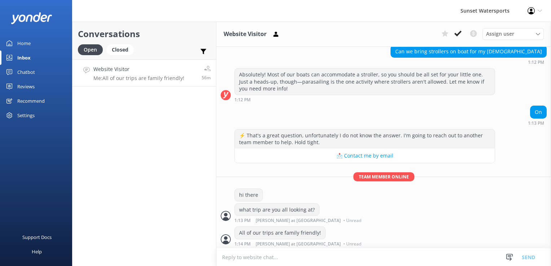
click at [177, 185] on div "Conversations Open Closed Important Converted Assigned to me Unassigned SMS Web…" at bounding box center [144, 144] width 144 height 245
click at [127, 51] on div "Closed" at bounding box center [119, 49] width 27 height 11
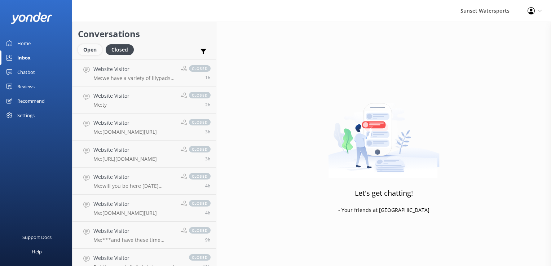
click at [93, 50] on div "Open" at bounding box center [90, 49] width 24 height 11
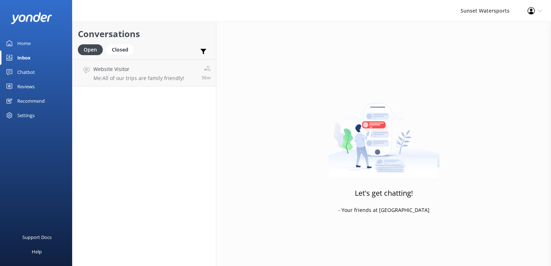
click at [138, 160] on div "Conversations Open Closed Important Converted Assigned to me Unassigned SMS Web…" at bounding box center [144, 144] width 144 height 245
click at [123, 53] on div "Closed" at bounding box center [119, 49] width 27 height 11
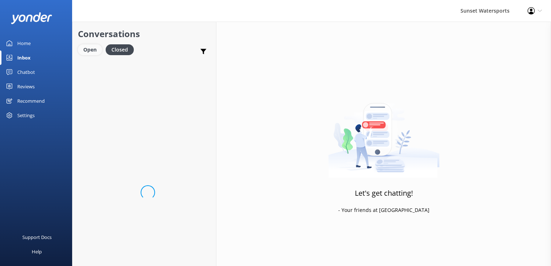
click at [90, 48] on div "Open" at bounding box center [90, 49] width 24 height 11
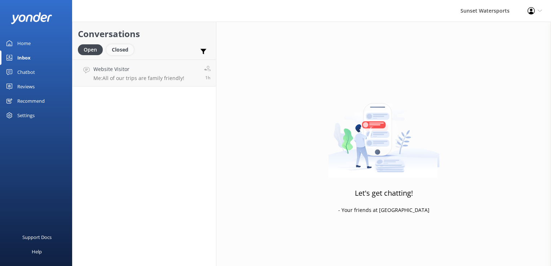
click at [125, 51] on div "Closed" at bounding box center [119, 49] width 27 height 11
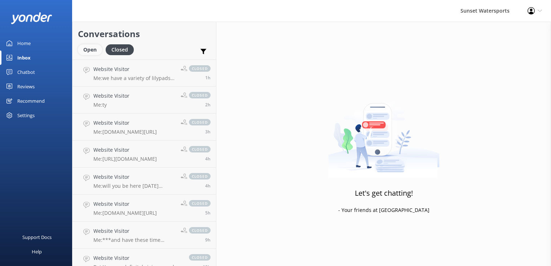
click at [80, 49] on div "Open" at bounding box center [90, 49] width 24 height 11
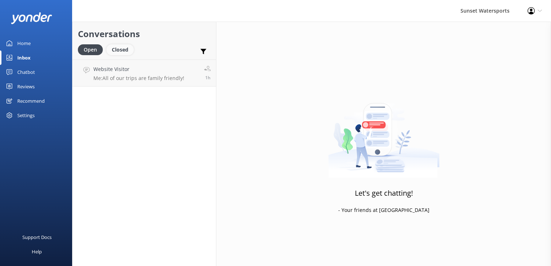
click at [122, 48] on div "Closed" at bounding box center [119, 49] width 27 height 11
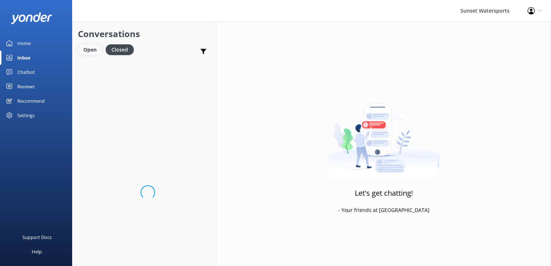
click at [89, 46] on div "Open" at bounding box center [90, 49] width 24 height 11
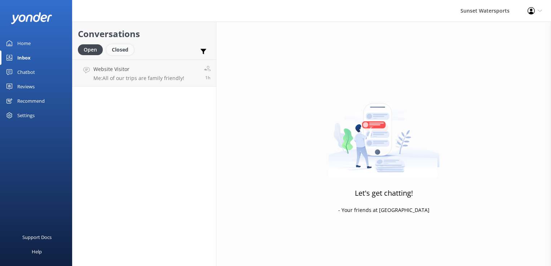
click at [120, 49] on div "Closed" at bounding box center [119, 49] width 27 height 11
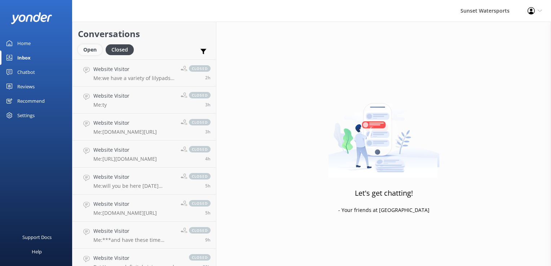
click at [83, 45] on div "Open" at bounding box center [90, 49] width 24 height 11
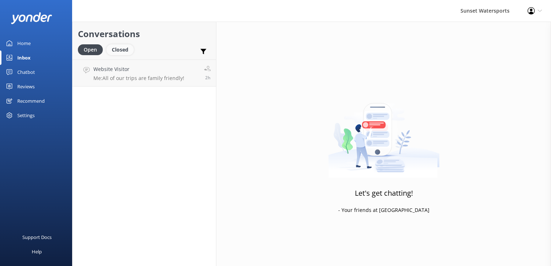
click at [118, 48] on div "Closed" at bounding box center [119, 49] width 27 height 11
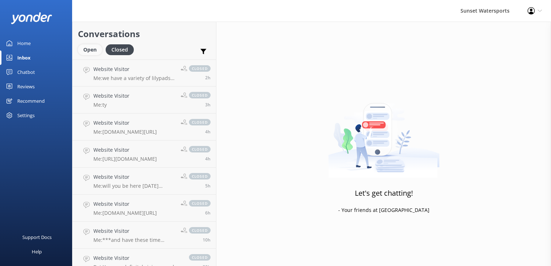
click at [86, 51] on div "Open" at bounding box center [90, 49] width 24 height 11
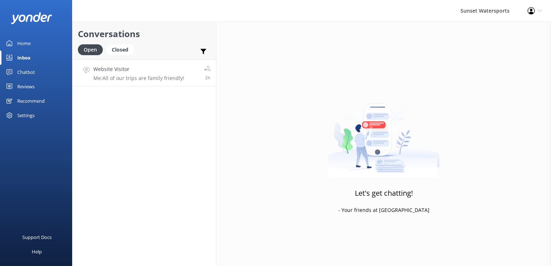
click at [158, 75] on p "Me: All of our trips are family friendly!" at bounding box center [138, 78] width 91 height 6
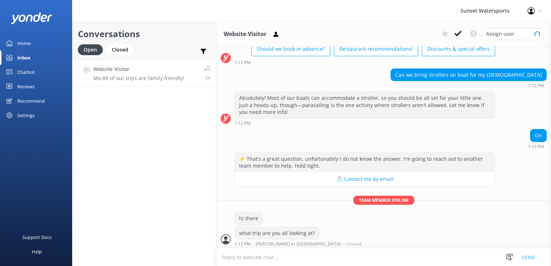
scroll to position [67, 0]
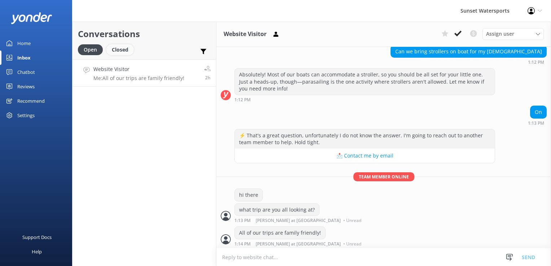
click at [120, 51] on div "Closed" at bounding box center [119, 49] width 27 height 11
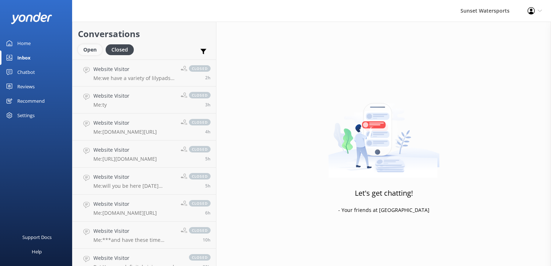
click at [91, 52] on div "Open" at bounding box center [90, 49] width 24 height 11
